Goal: Find specific page/section: Find specific page/section

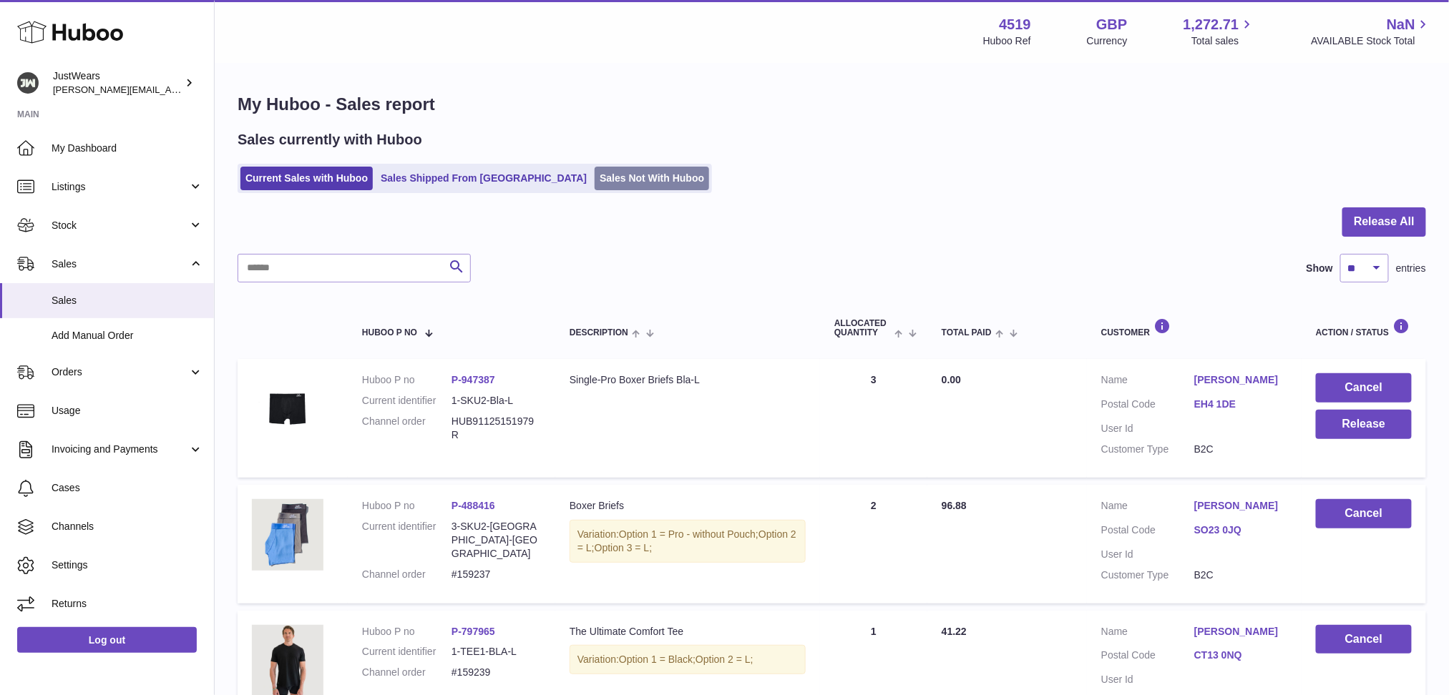
click at [615, 176] on link "Sales Not With Huboo" at bounding box center [652, 179] width 114 height 24
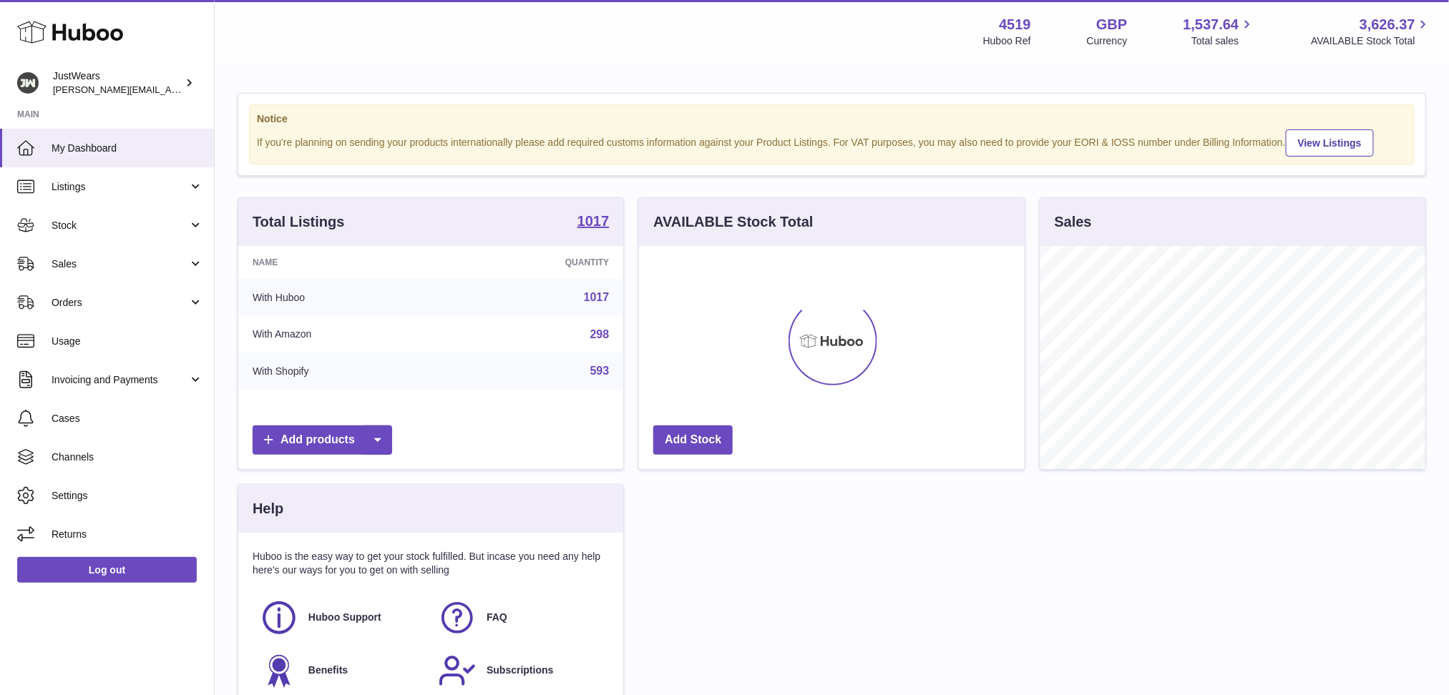
scroll to position [223, 384]
click at [192, 308] on link "Orders" at bounding box center [107, 302] width 214 height 39
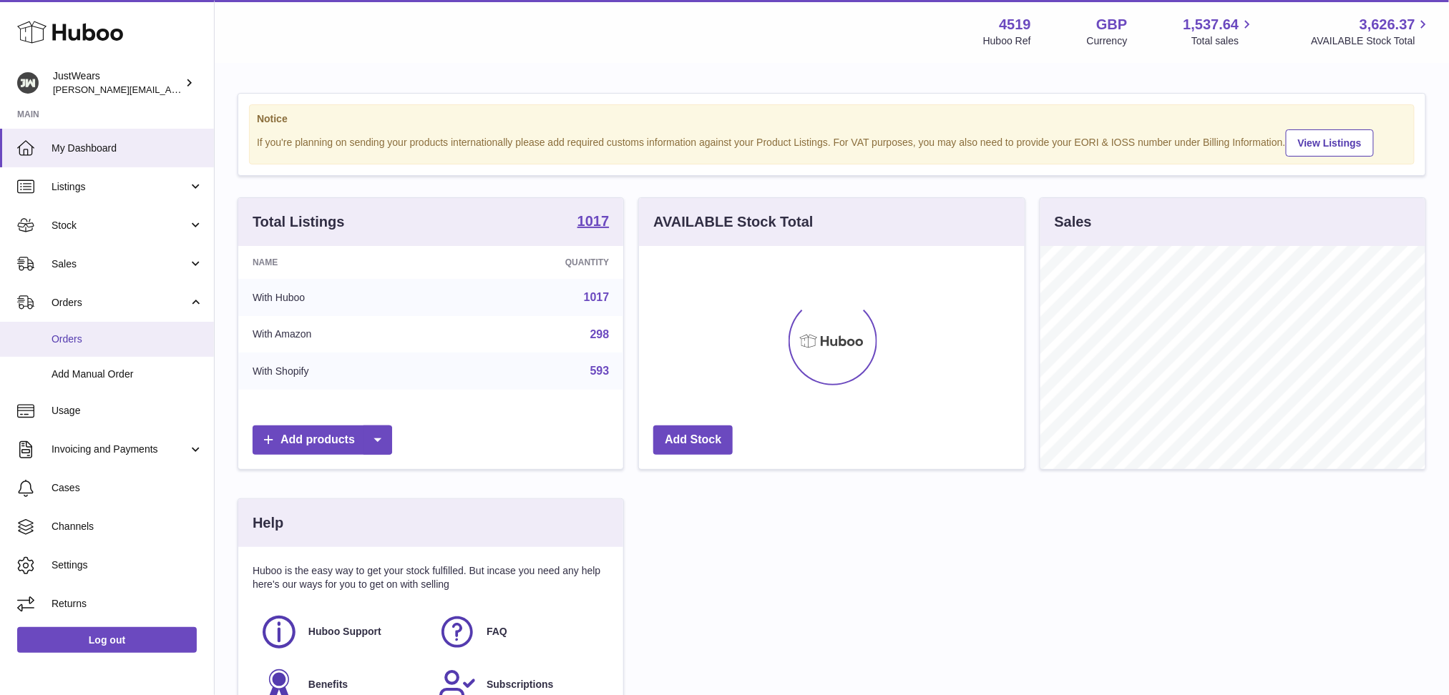
click at [167, 333] on span "Orders" at bounding box center [128, 340] width 152 height 14
